Goal: Use online tool/utility: Utilize a website feature to perform a specific function

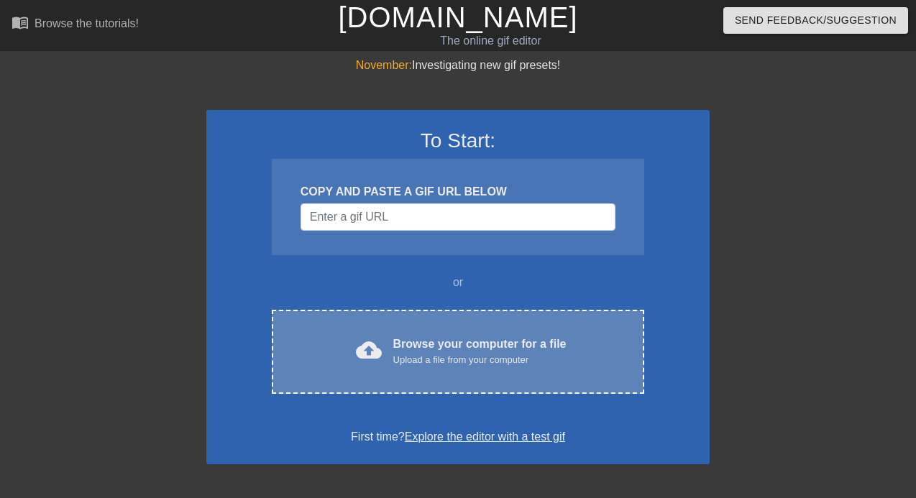
click at [421, 341] on div "Browse your computer for a file Upload a file from your computer" at bounding box center [479, 352] width 173 height 32
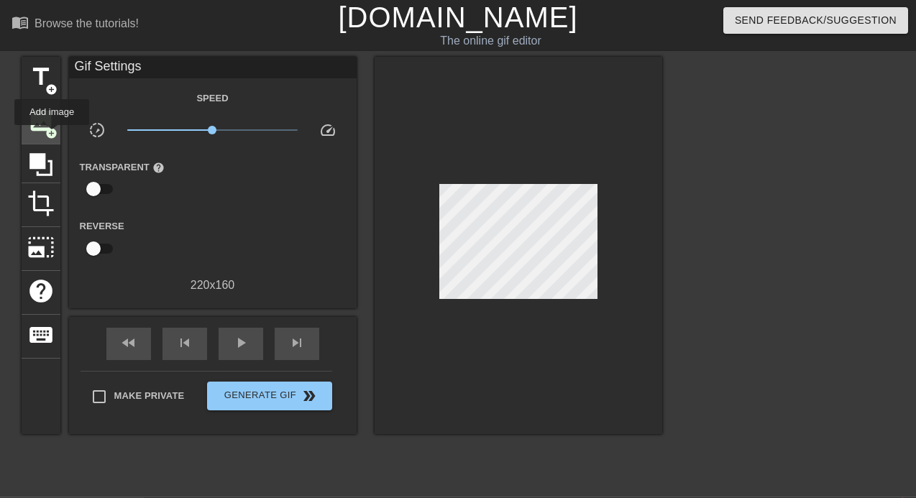
click at [52, 135] on span "add_circle" at bounding box center [51, 133] width 12 height 12
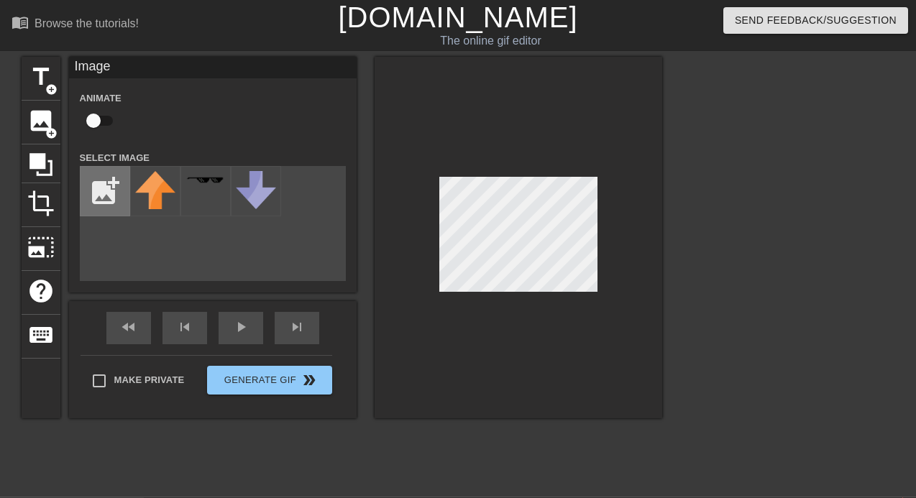
click at [99, 190] on input "file" at bounding box center [104, 191] width 49 height 49
type input "C:\fakepath\barrel-png-2.png"
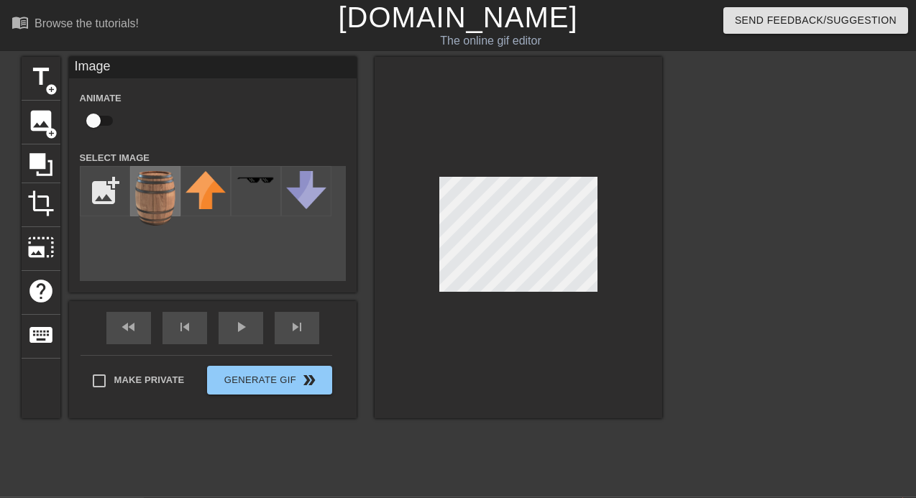
click at [152, 197] on img at bounding box center [155, 198] width 40 height 55
click at [94, 123] on input "checkbox" at bounding box center [93, 120] width 82 height 27
checkbox input "true"
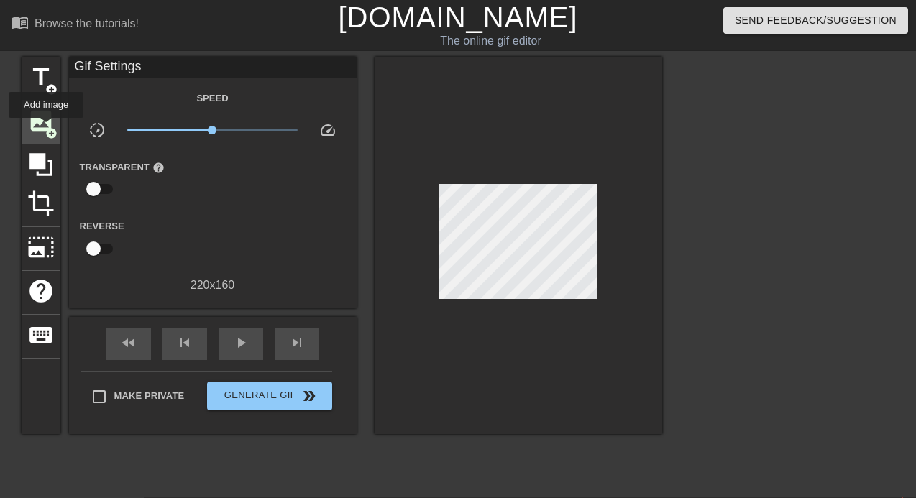
click at [47, 128] on span "add_circle" at bounding box center [51, 133] width 12 height 12
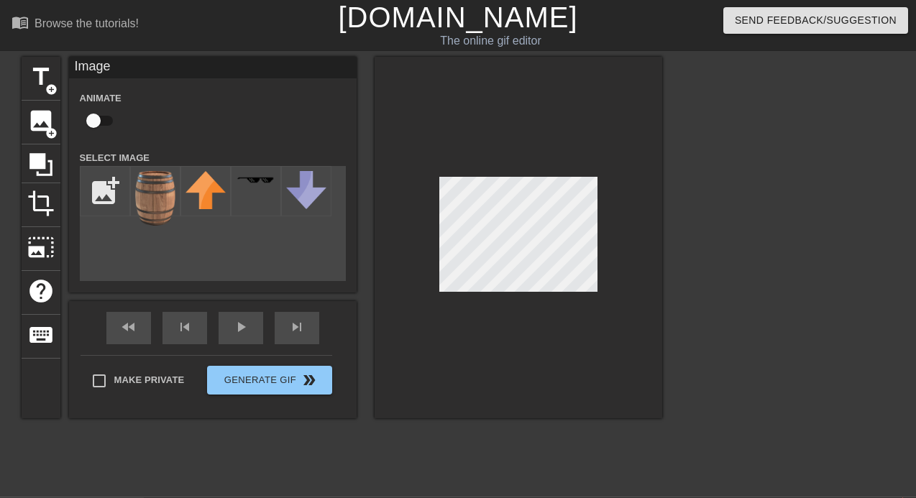
click at [88, 111] on input "checkbox" at bounding box center [93, 120] width 82 height 27
checkbox input "true"
click at [147, 187] on img at bounding box center [155, 198] width 40 height 55
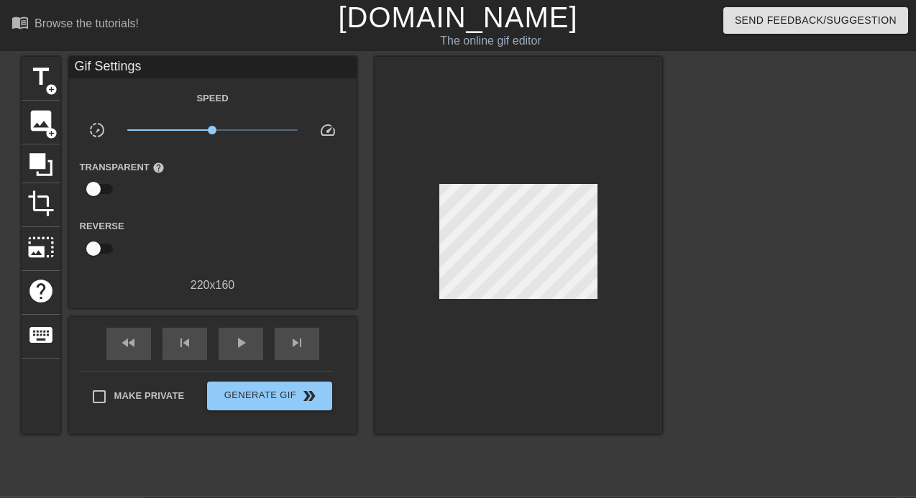
click at [484, 354] on div at bounding box center [517, 245] width 287 height 377
drag, startPoint x: 213, startPoint y: 131, endPoint x: 162, endPoint y: 129, distance: 51.8
click at [162, 129] on span "x0.254" at bounding box center [161, 130] width 9 height 9
click at [237, 342] on span "play_arrow" at bounding box center [240, 342] width 17 height 17
click at [491, 344] on div at bounding box center [517, 245] width 287 height 377
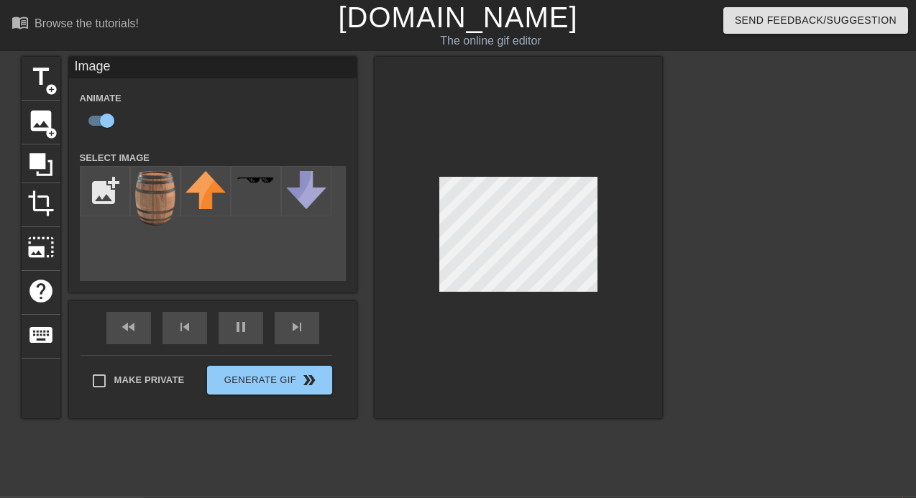
click at [106, 96] on label "Animate" at bounding box center [101, 98] width 42 height 14
click at [395, 355] on div at bounding box center [517, 238] width 287 height 362
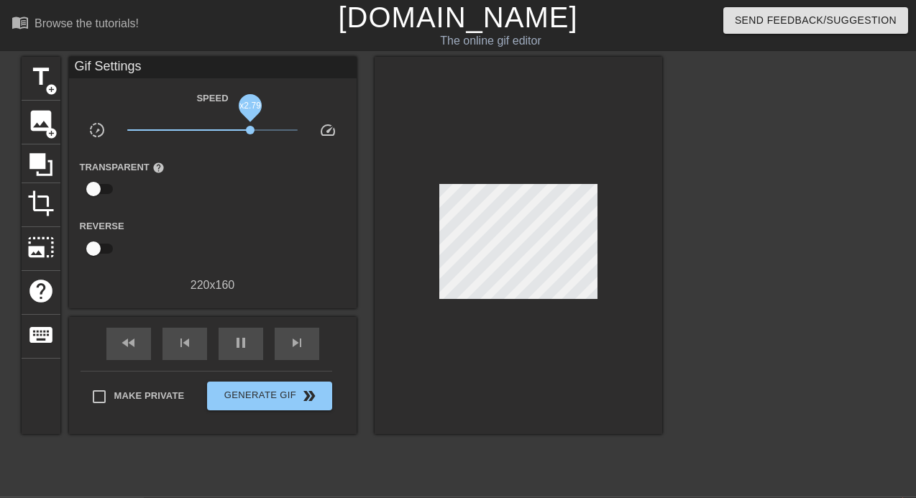
drag, startPoint x: 159, startPoint y: 129, endPoint x: 251, endPoint y: 133, distance: 92.1
click at [251, 133] on span "x2.79" at bounding box center [250, 130] width 9 height 9
click at [581, 392] on div at bounding box center [517, 245] width 287 height 377
drag, startPoint x: 249, startPoint y: 129, endPoint x: 106, endPoint y: 129, distance: 143.0
click at [106, 129] on div "slow_motion_video x0.100 speed" at bounding box center [212, 132] width 287 height 22
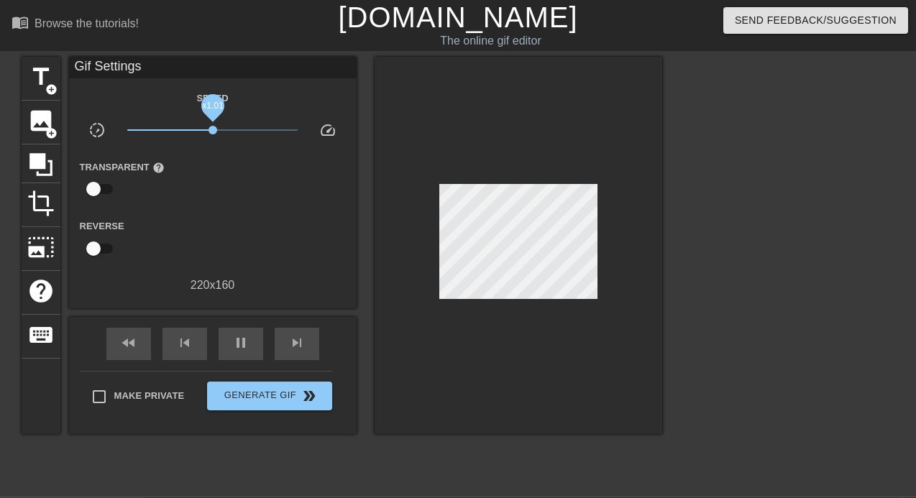
drag, startPoint x: 134, startPoint y: 132, endPoint x: 213, endPoint y: 133, distance: 78.4
click at [213, 133] on span "x1.01" at bounding box center [212, 129] width 170 height 17
click at [42, 126] on span "image" at bounding box center [40, 120] width 27 height 27
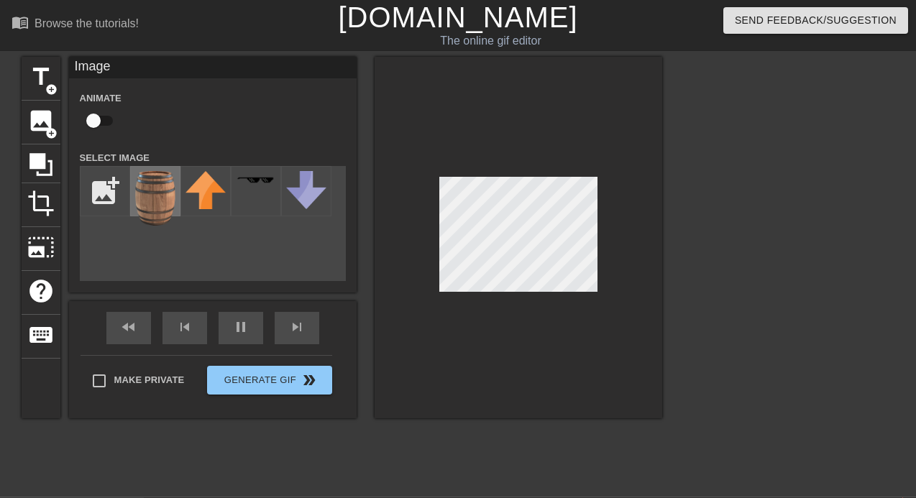
click at [152, 203] on img at bounding box center [155, 198] width 40 height 55
click at [221, 336] on div "pause" at bounding box center [240, 328] width 45 height 32
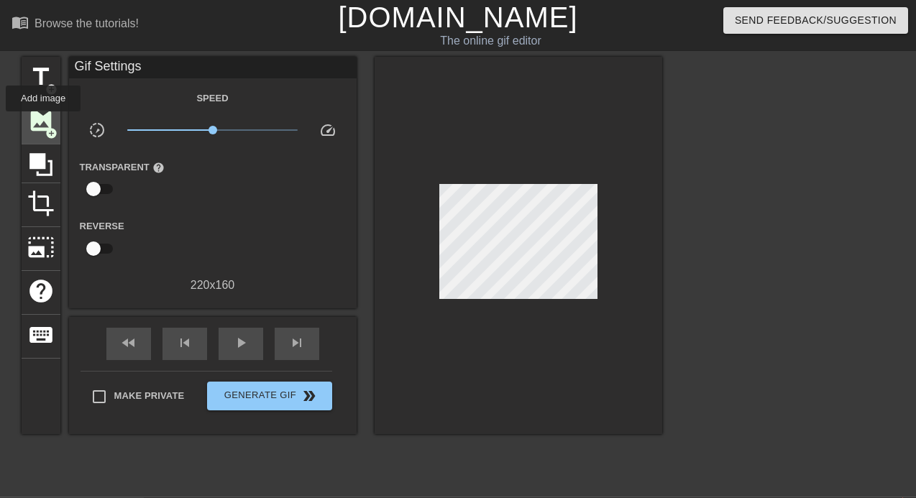
click at [44, 122] on span "image" at bounding box center [40, 120] width 27 height 27
click at [245, 342] on span "play_arrow" at bounding box center [240, 342] width 17 height 17
click at [45, 114] on span "image" at bounding box center [40, 120] width 27 height 27
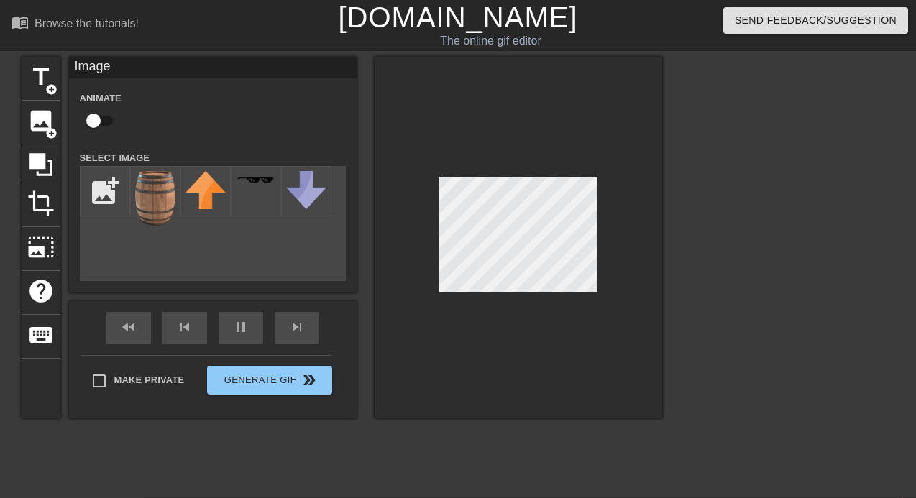
click at [95, 120] on input "checkbox" at bounding box center [93, 120] width 82 height 27
click at [162, 208] on img at bounding box center [155, 198] width 40 height 55
checkbox input "false"
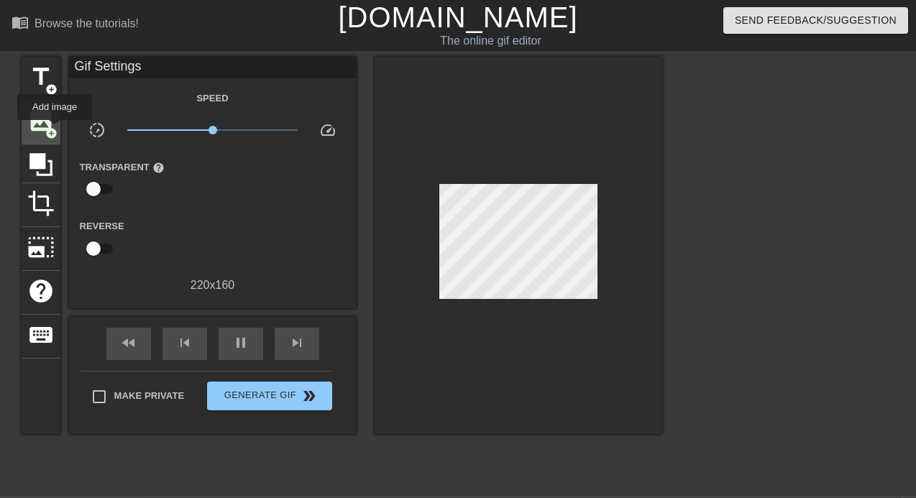
click at [42, 119] on span "image" at bounding box center [40, 120] width 27 height 27
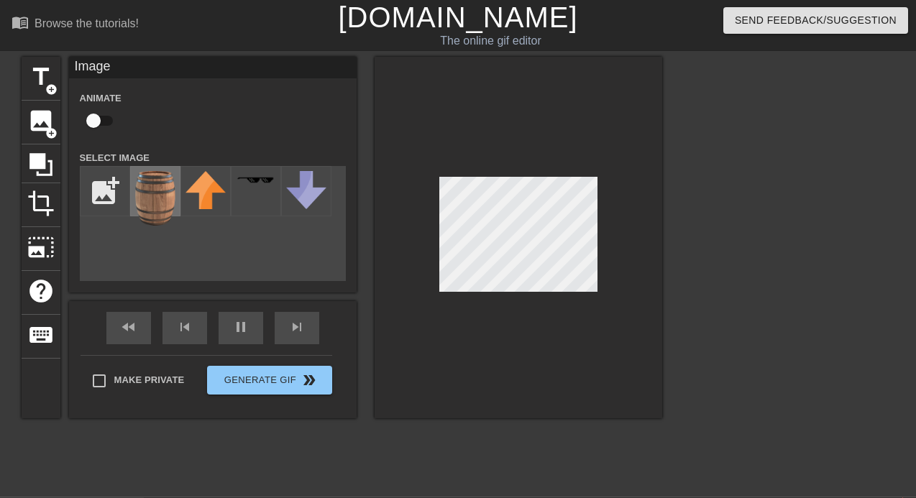
click at [160, 196] on img at bounding box center [155, 198] width 40 height 55
click at [90, 122] on input "checkbox" at bounding box center [93, 120] width 82 height 27
checkbox input "true"
click at [520, 349] on div at bounding box center [517, 238] width 287 height 362
